Goal: Use online tool/utility: Utilize a website feature to perform a specific function

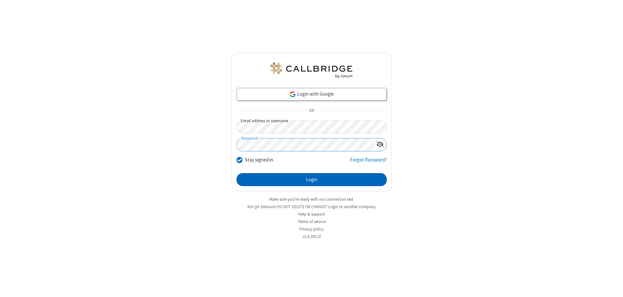
click at [311, 180] on button "Login" at bounding box center [311, 179] width 150 height 13
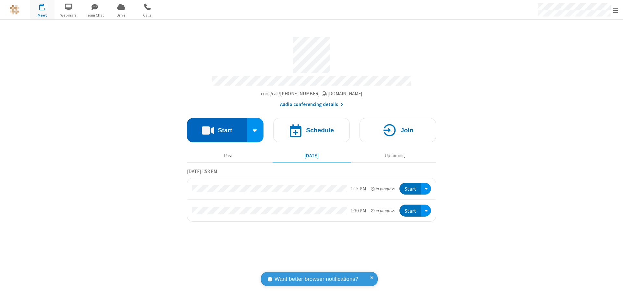
click at [217, 127] on button "Start" at bounding box center [217, 130] width 60 height 24
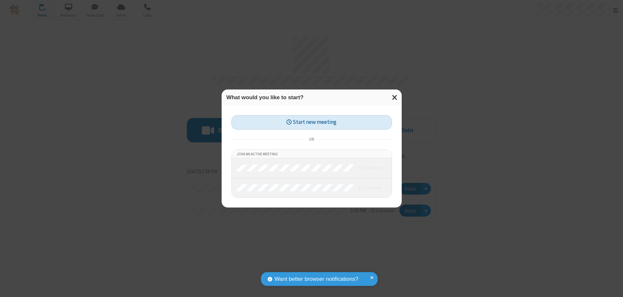
click at [311, 122] on button "Start new meeting" at bounding box center [311, 122] width 160 height 15
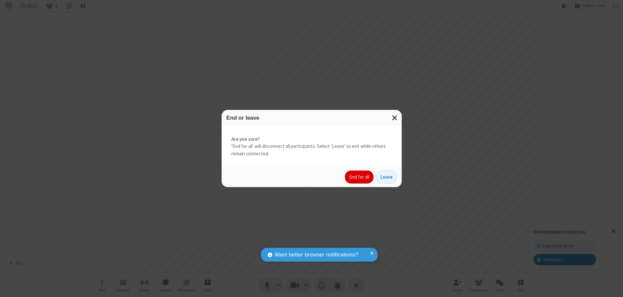
click at [359, 177] on button "End for all" at bounding box center [359, 177] width 29 height 13
